Goal: Task Accomplishment & Management: Use online tool/utility

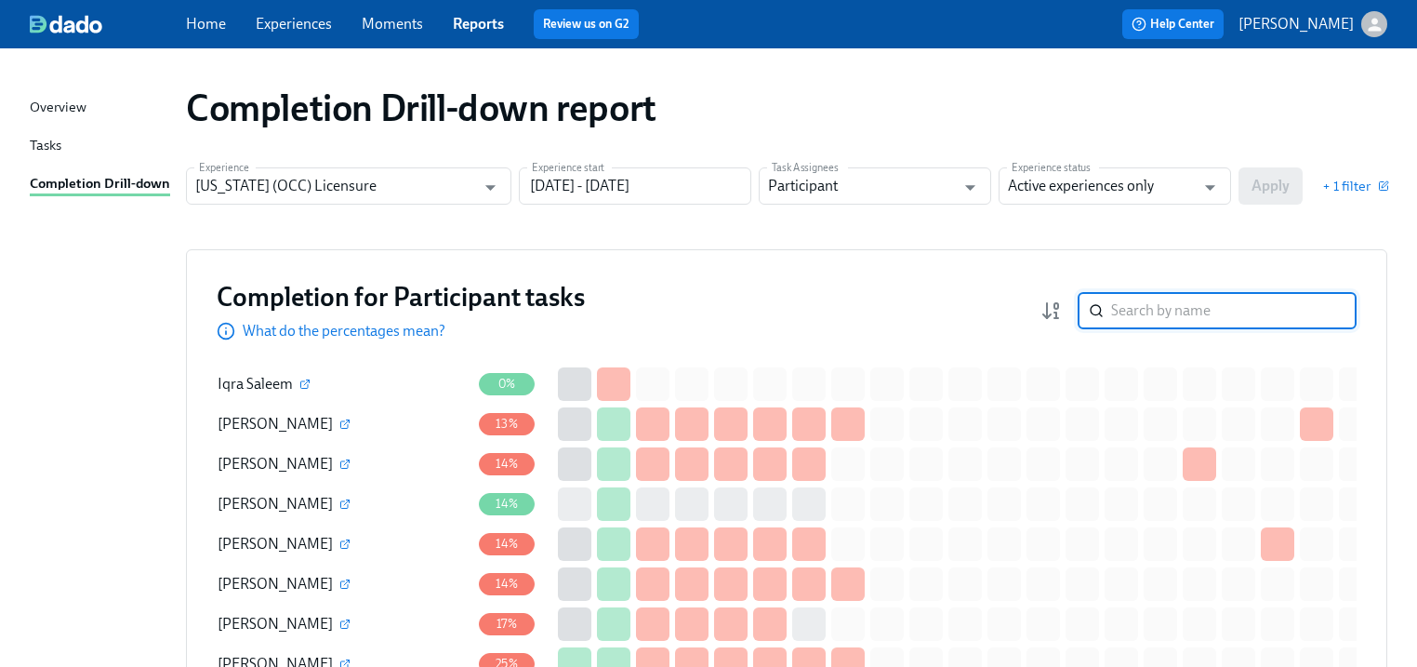
click at [1159, 299] on input "search" at bounding box center [1233, 310] width 245 height 37
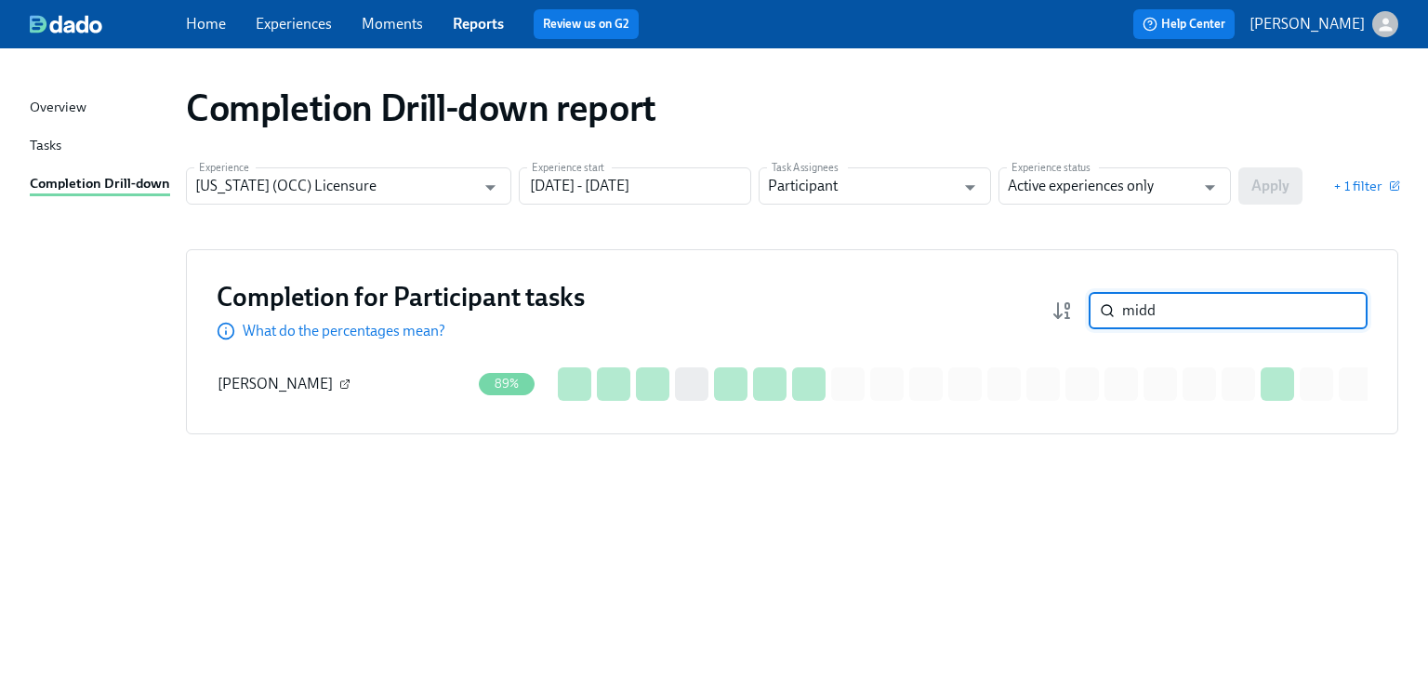
type input "midd"
click at [347, 382] on icon "button" at bounding box center [348, 380] width 3 height 3
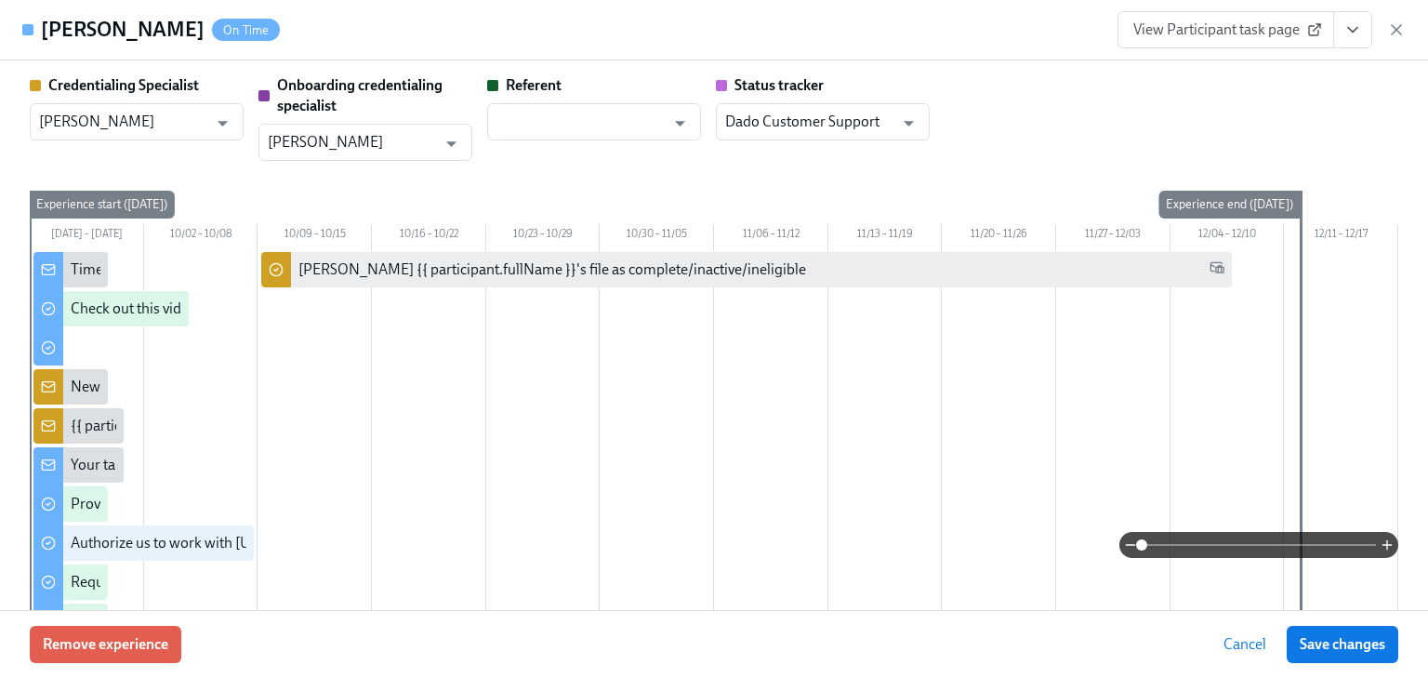
click at [1354, 27] on icon "View task page" at bounding box center [1353, 29] width 19 height 19
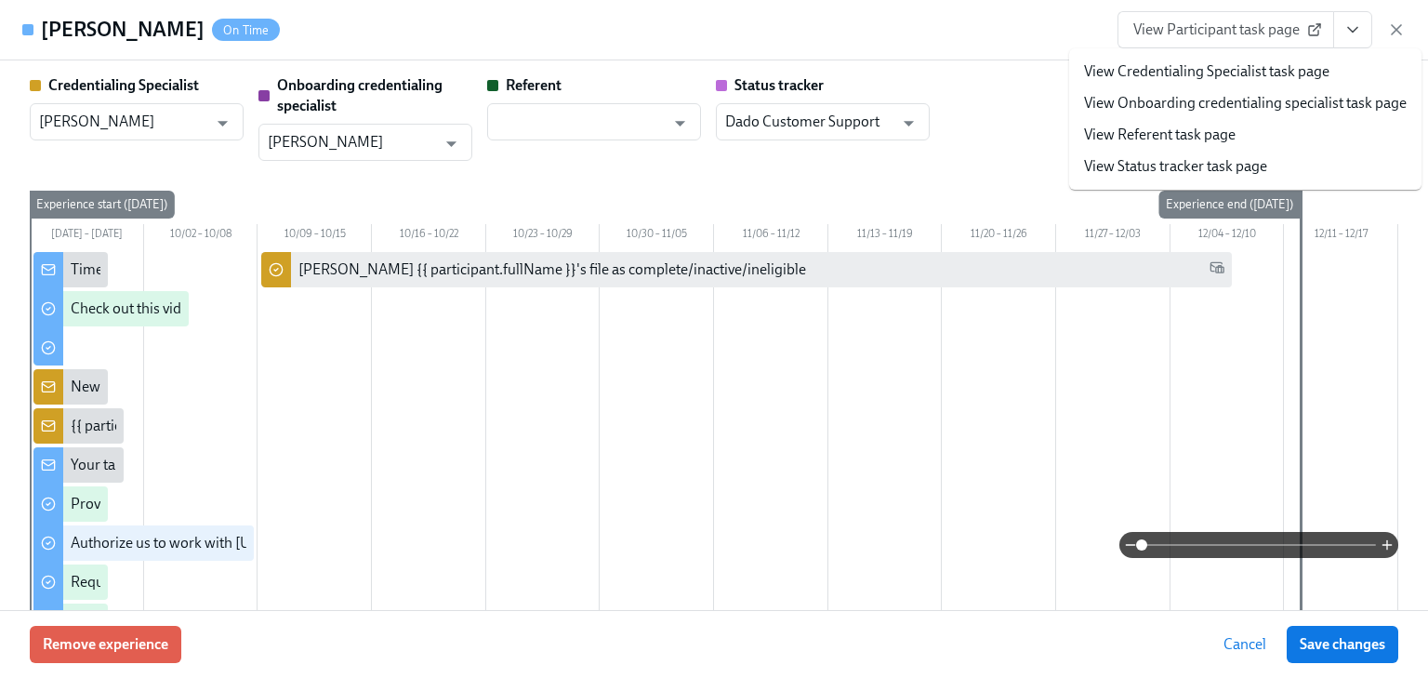
click at [1261, 66] on link "View Credentialing Specialist task page" at bounding box center [1206, 71] width 245 height 20
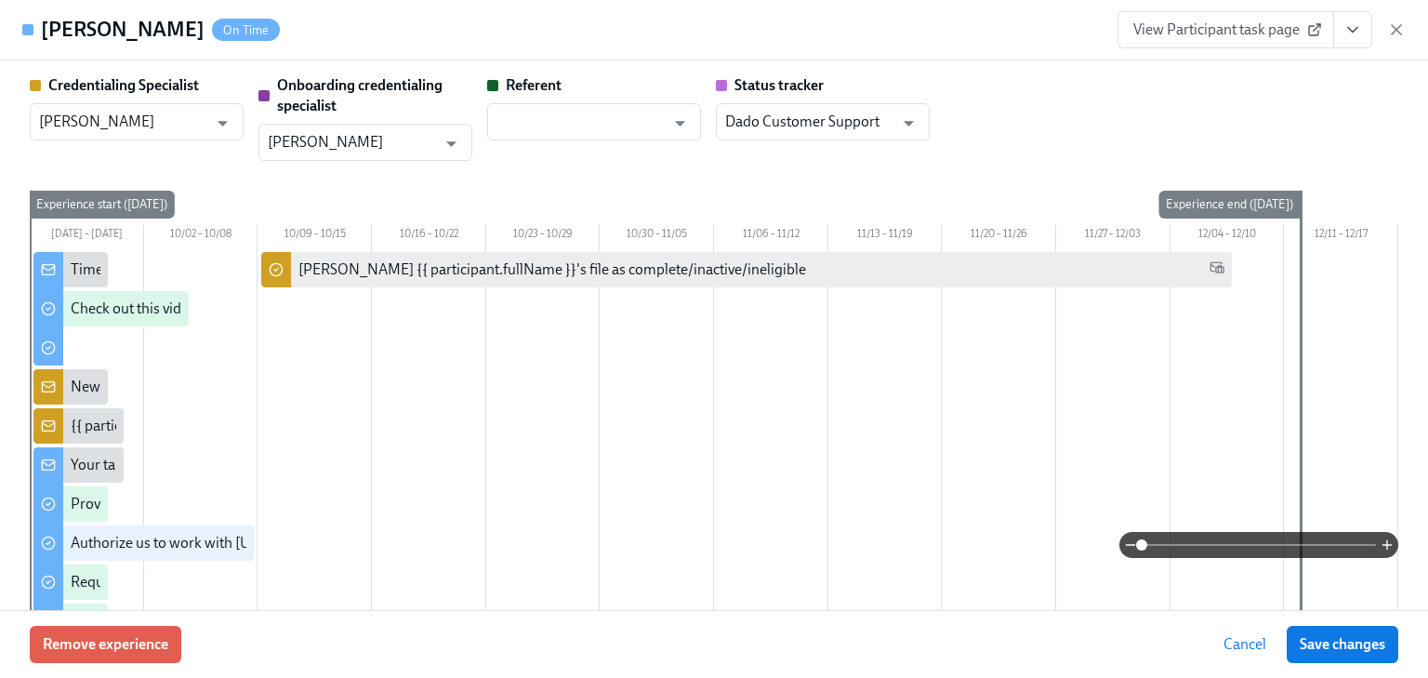
drag, startPoint x: 1395, startPoint y: 27, endPoint x: 1379, endPoint y: 37, distance: 18.8
click at [1395, 27] on icon "button" at bounding box center [1396, 29] width 19 height 19
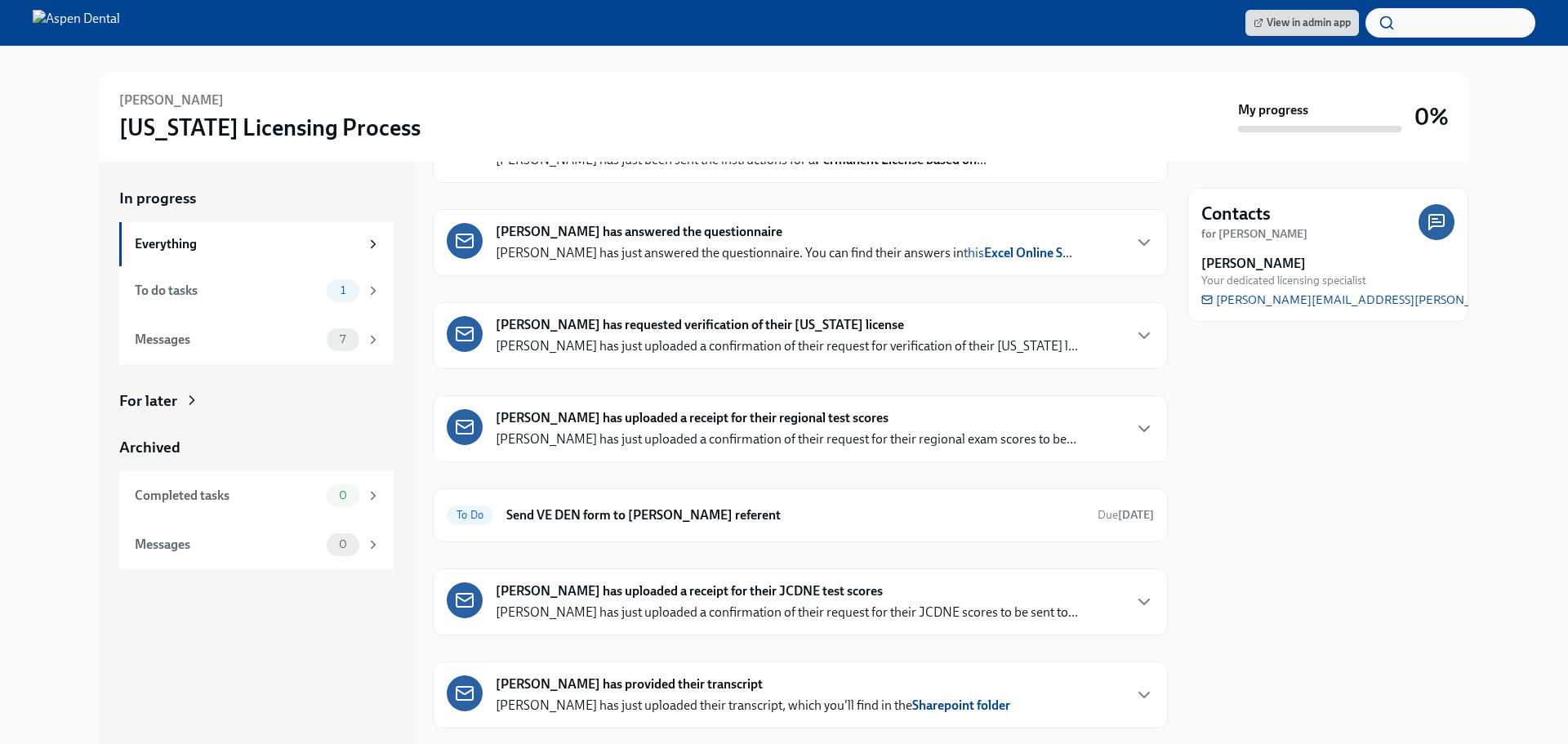
scroll to position [267, 0]
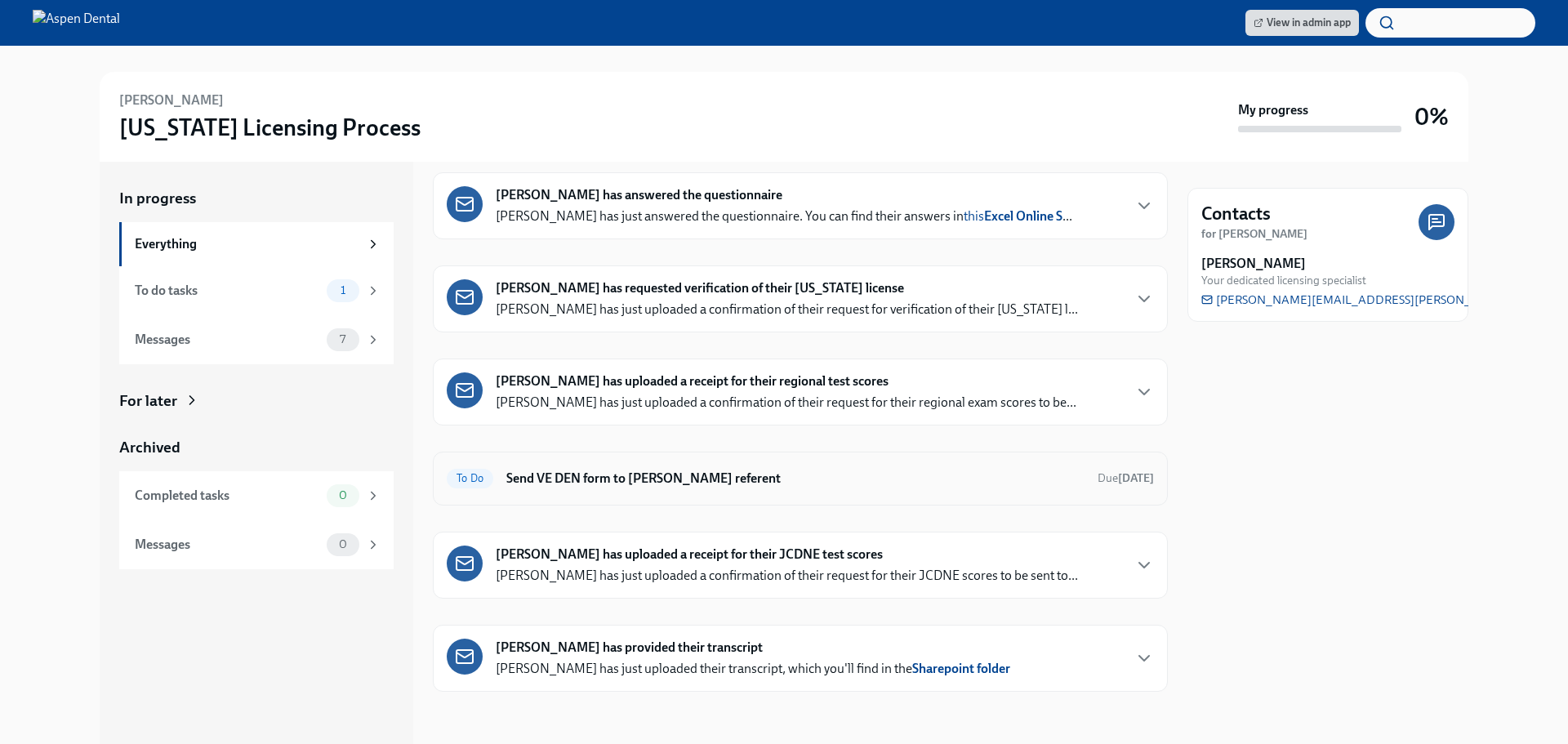
click at [629, 479] on h6 "Send VE DEN form to [PERSON_NAME] referent" at bounding box center [796, 479] width 578 height 18
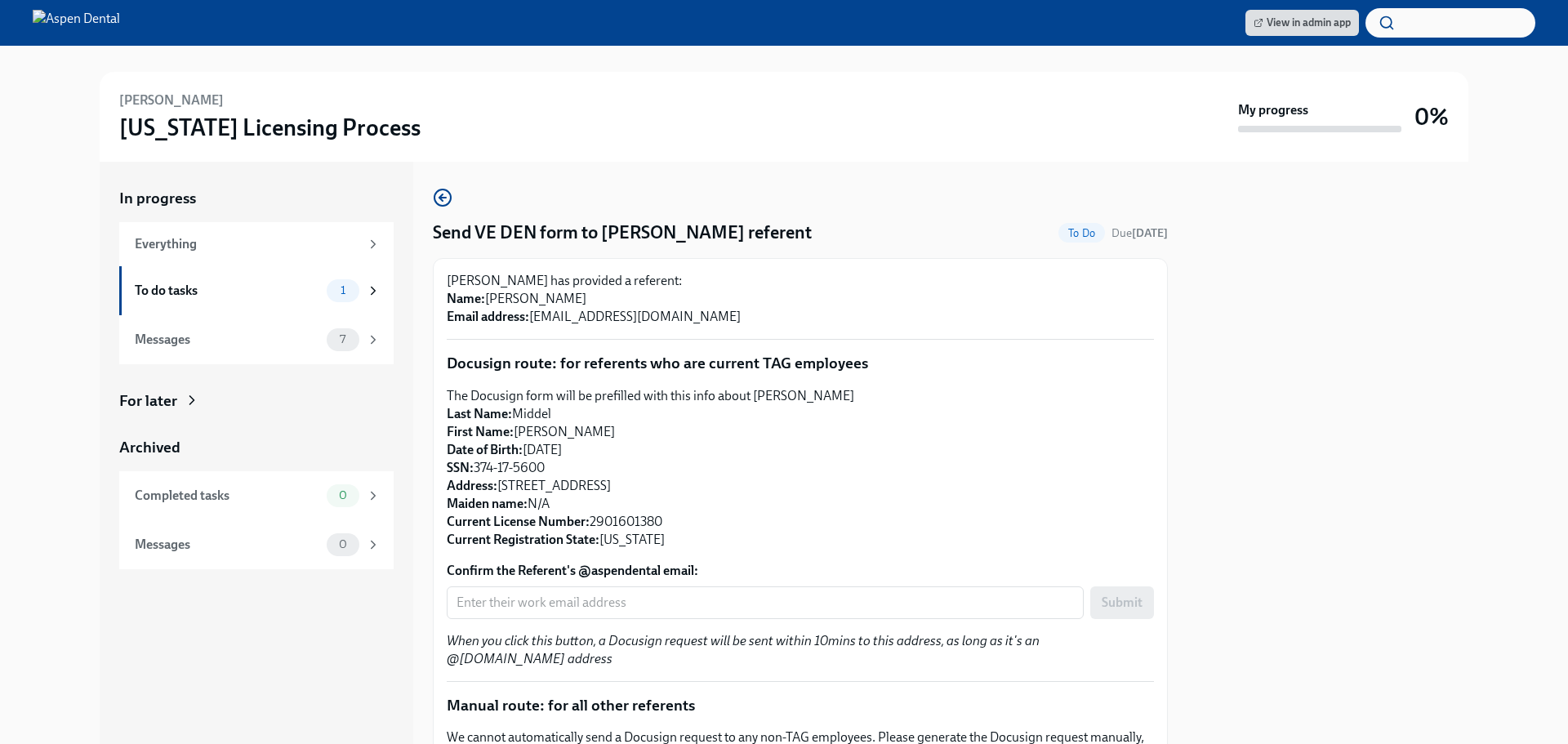
click at [532, 315] on p "[PERSON_NAME] has provided a referent: Name: [PERSON_NAME] Email address: [EMAI…" at bounding box center [800, 299] width 707 height 54
drag, startPoint x: 532, startPoint y: 315, endPoint x: 663, endPoint y: 316, distance: 131.0
click at [663, 316] on p "[PERSON_NAME] has provided a referent: Name: [PERSON_NAME] Email address: [EMAI…" at bounding box center [800, 299] width 707 height 54
copy p "[EMAIL_ADDRESS][DOMAIN_NAME]"
